Goal: Task Accomplishment & Management: Use online tool/utility

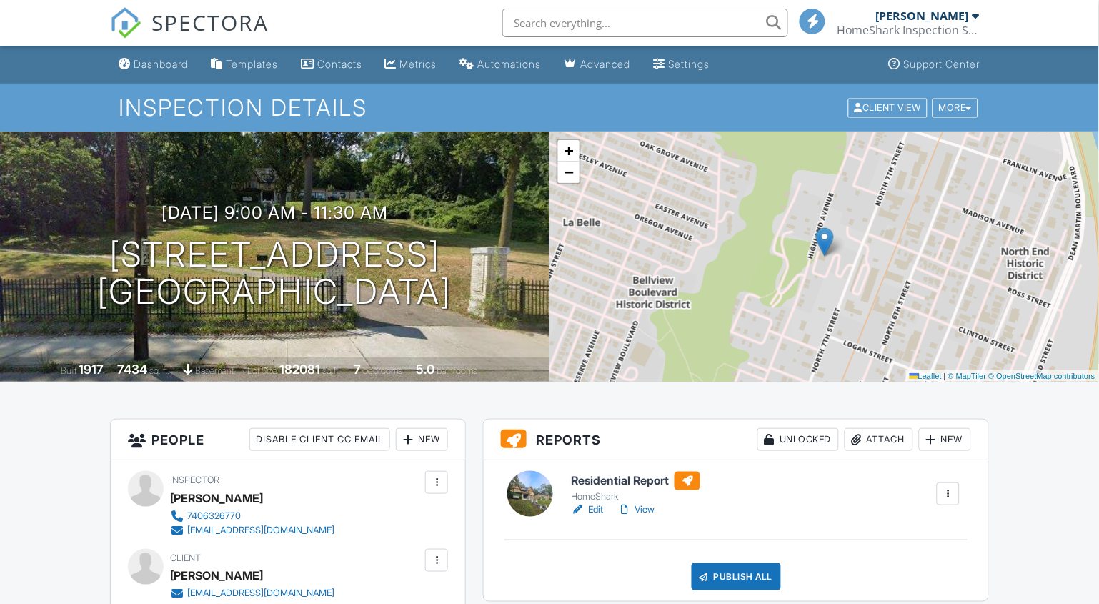
click at [596, 475] on h6 "Residential Report" at bounding box center [635, 480] width 129 height 19
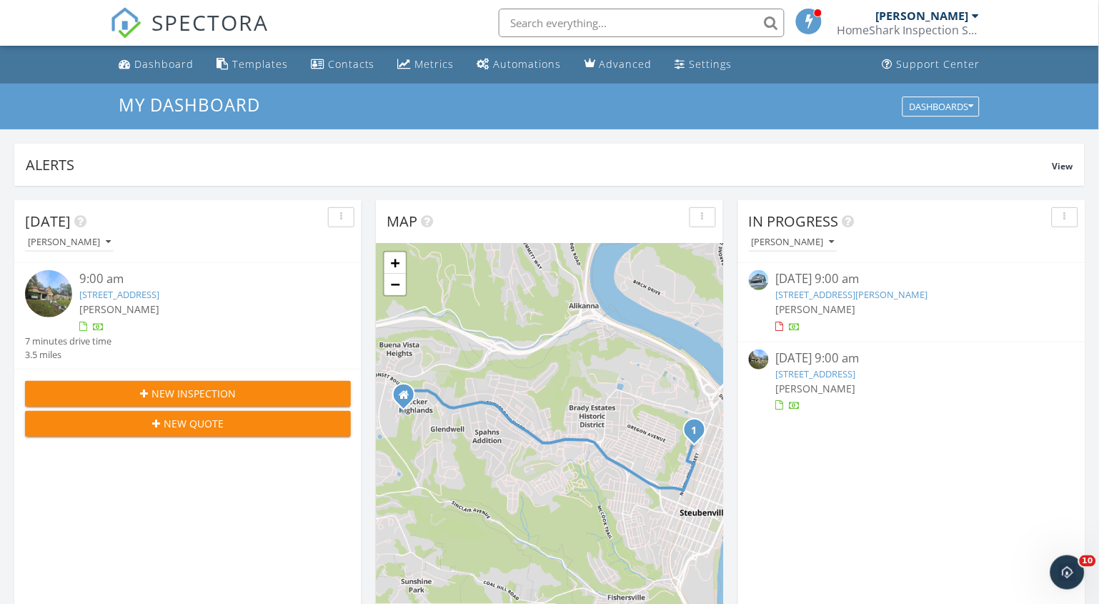
click at [835, 290] on link "2221 Commercial St, Mingo Junction, OH 43938" at bounding box center [852, 294] width 152 height 13
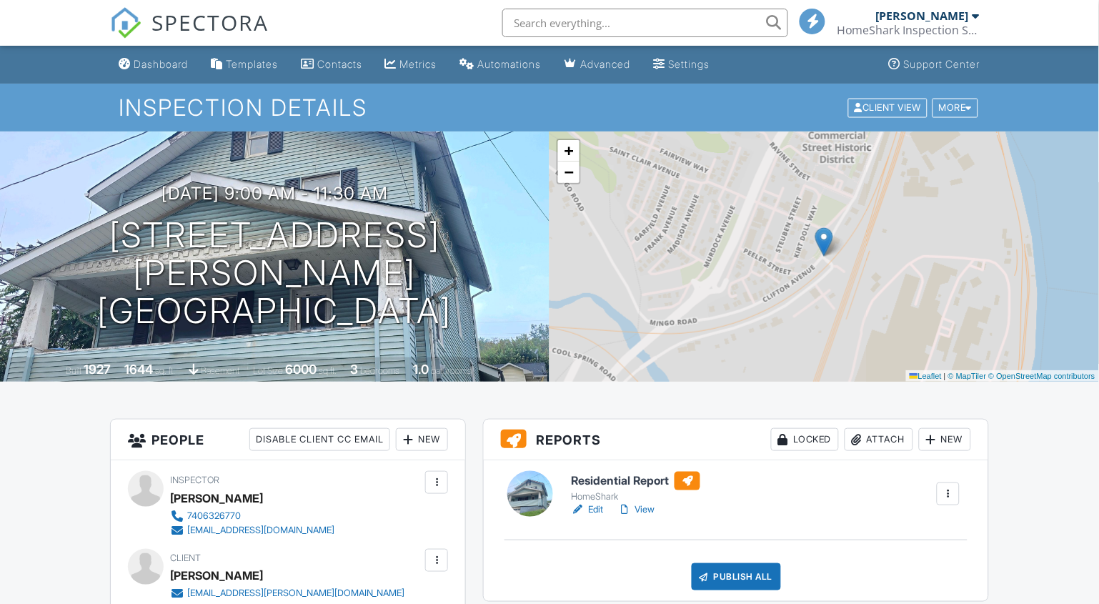
click at [0, 0] on div at bounding box center [0, 0] width 0 height 0
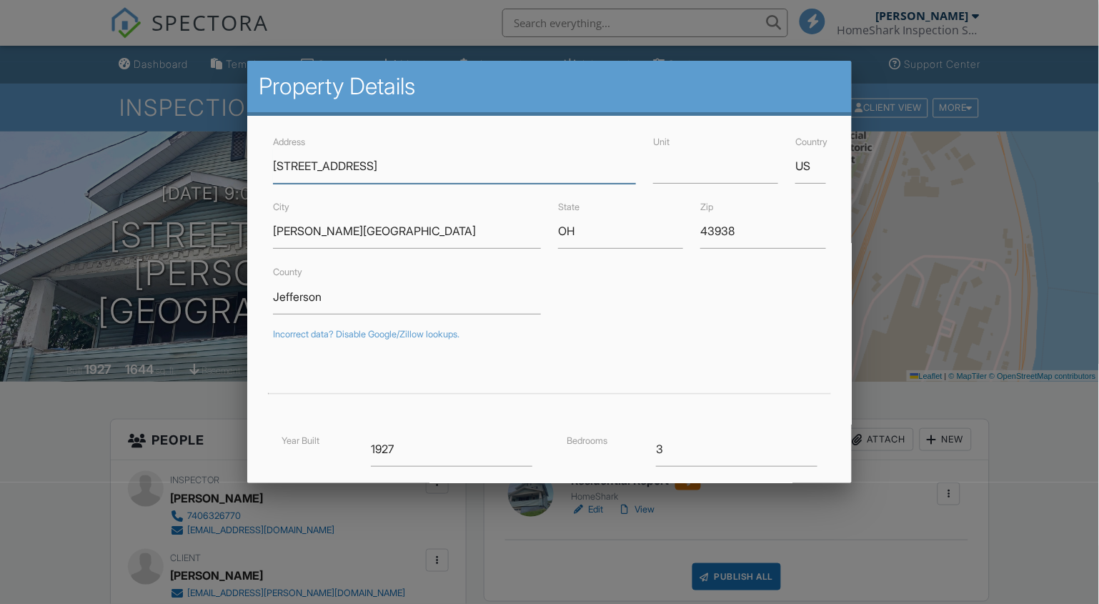
scroll to position [241, 0]
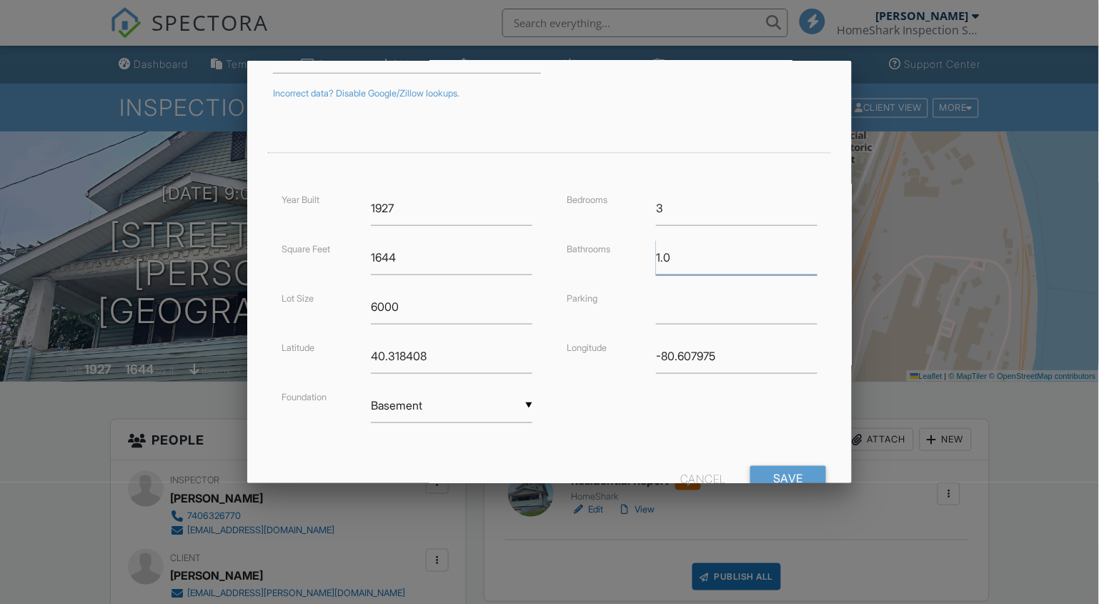
click at [661, 256] on input "1.0" at bounding box center [736, 257] width 161 height 35
type input "3.0"
click at [773, 478] on input "Save" at bounding box center [788, 479] width 76 height 26
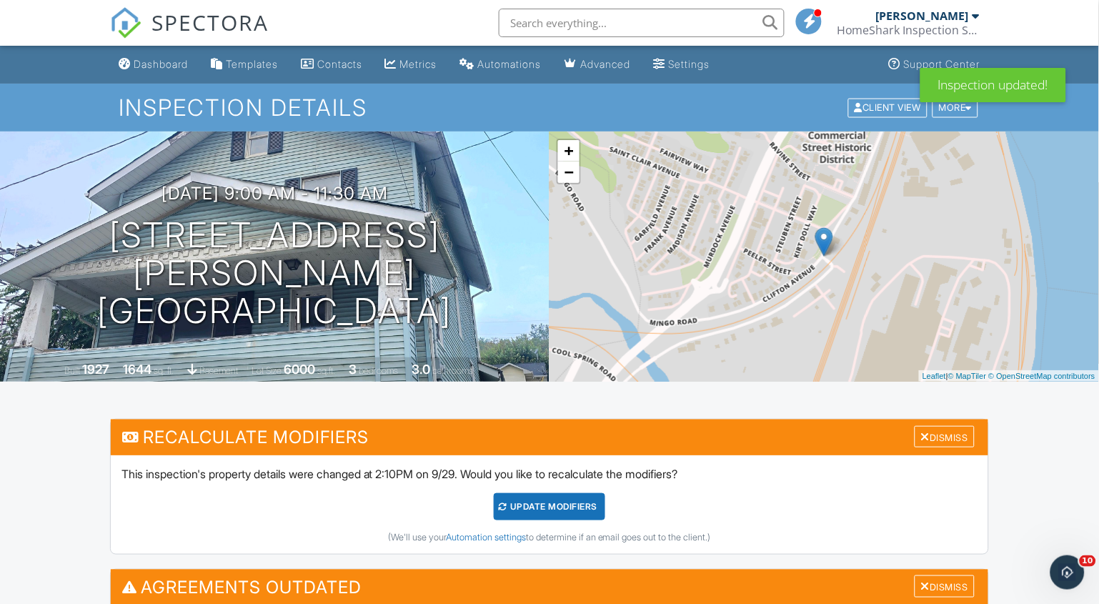
click at [547, 501] on div "UPDATE Modifiers" at bounding box center [550, 506] width 112 height 27
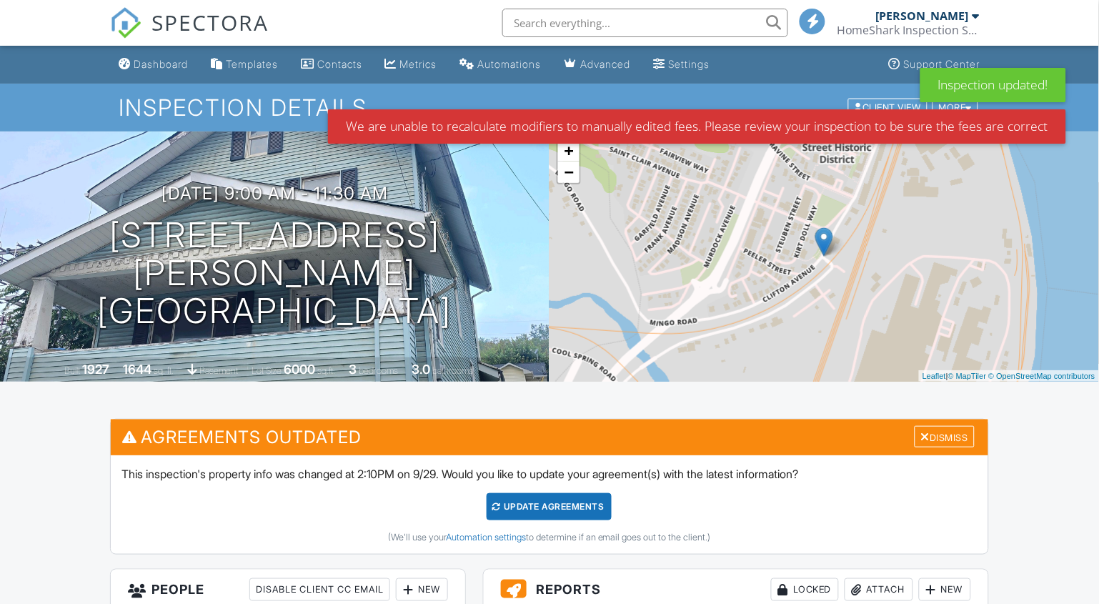
click at [537, 506] on div "Update Agreements" at bounding box center [548, 506] width 125 height 27
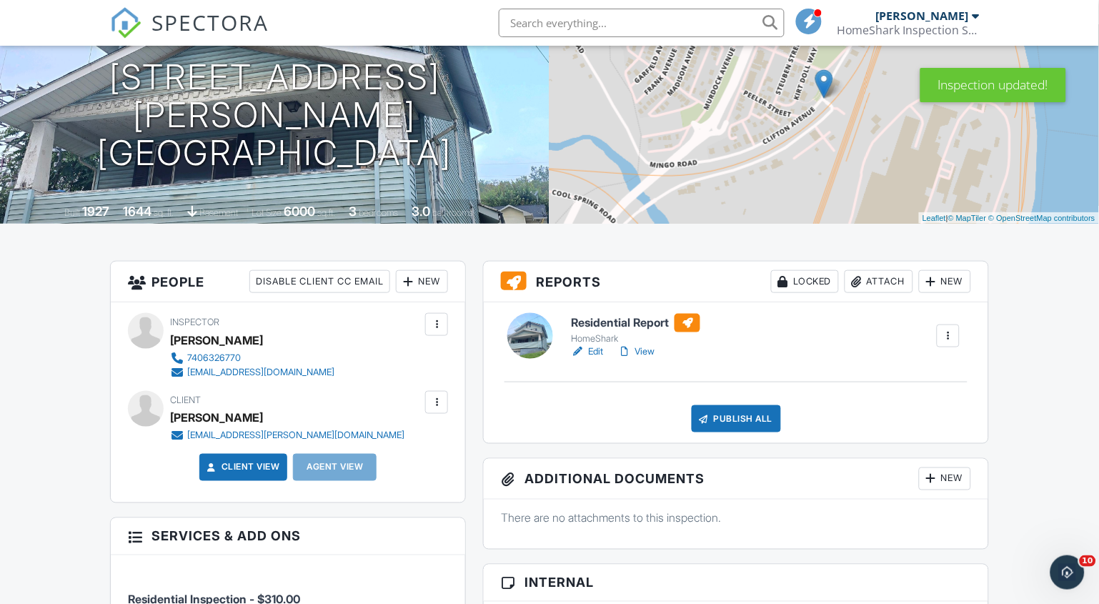
click at [619, 325] on h6 "Residential Report" at bounding box center [635, 323] width 129 height 19
